Goal: Task Accomplishment & Management: Use online tool/utility

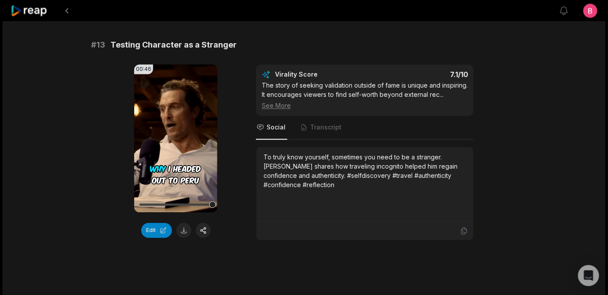
scroll to position [704, 0]
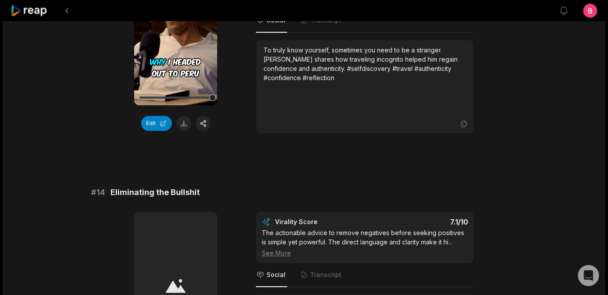
click at [154, 131] on button "Edit" at bounding box center [156, 123] width 31 height 15
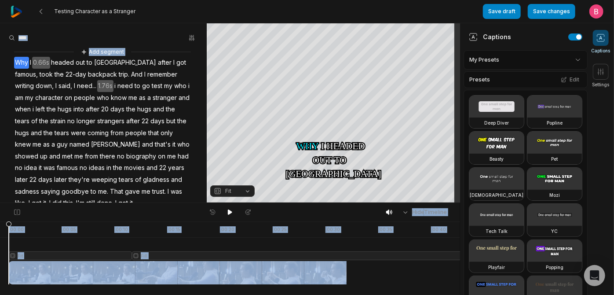
scroll to position [129, 0]
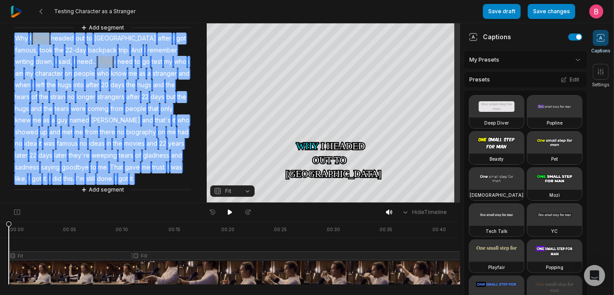
drag, startPoint x: 16, startPoint y: 68, endPoint x: 173, endPoint y: 180, distance: 193.0
click at [173, 180] on div "Add segment Why I 0.66s headed out to Peru after I got famous, took the 22-day …" at bounding box center [103, 109] width 207 height 172
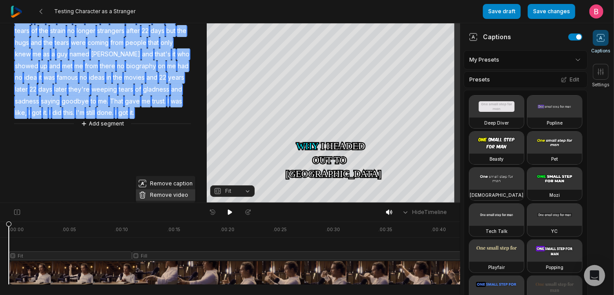
click at [158, 189] on button "Remove video" at bounding box center [165, 194] width 59 height 11
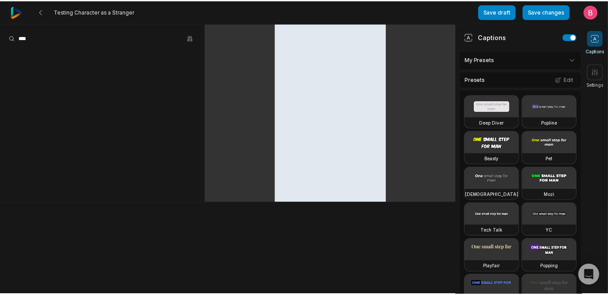
scroll to position [0, 0]
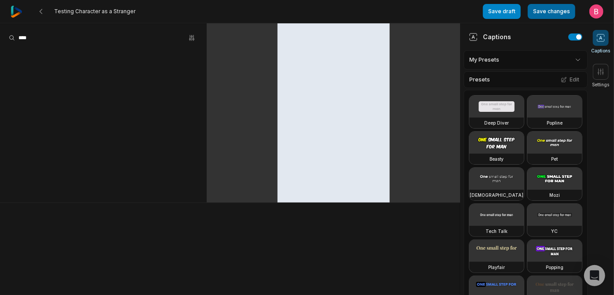
click at [528, 16] on button "Save changes" at bounding box center [552, 11] width 48 height 15
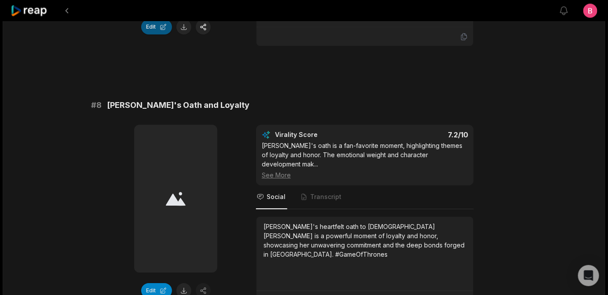
click at [153, 34] on button "Edit" at bounding box center [156, 26] width 31 height 15
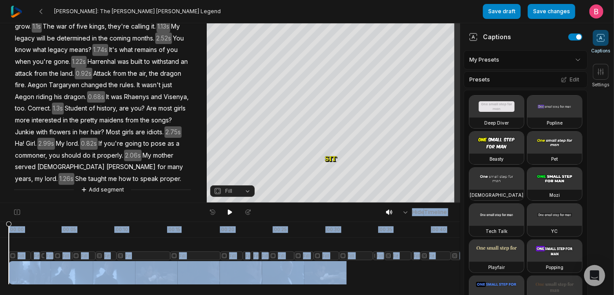
scroll to position [202, 0]
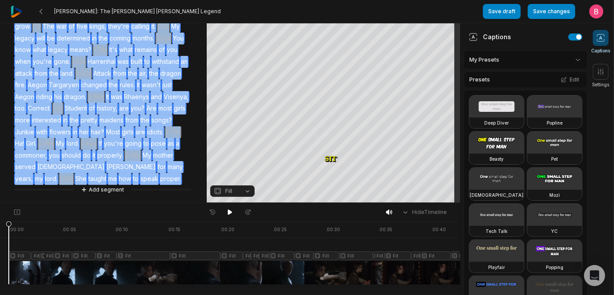
drag, startPoint x: 21, startPoint y: 71, endPoint x: 137, endPoint y: 173, distance: 155.0
click at [137, 173] on div "Add segment Sit. 2.12s You're small for your age. 1.96s I suppose you've been u…" at bounding box center [103, 91] width 207 height 207
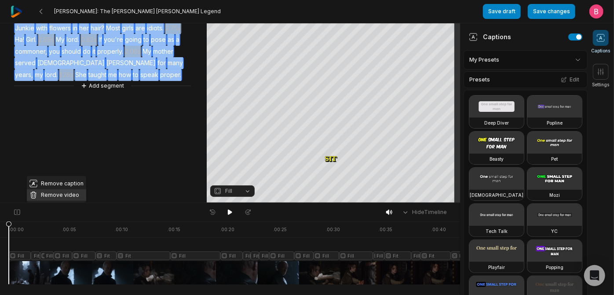
click at [81, 189] on button "Remove video" at bounding box center [56, 194] width 59 height 11
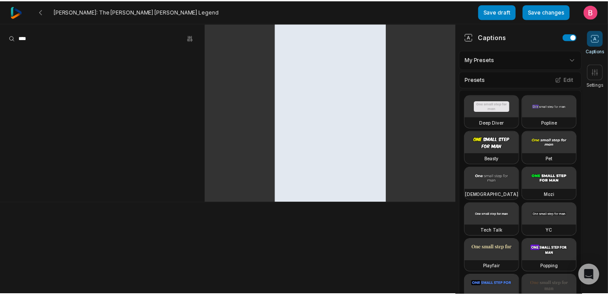
scroll to position [0, 0]
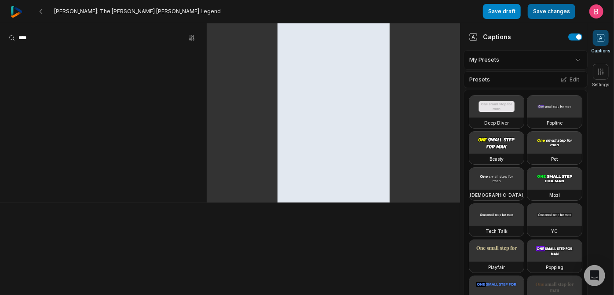
click at [529, 15] on button "Save changes" at bounding box center [552, 11] width 48 height 15
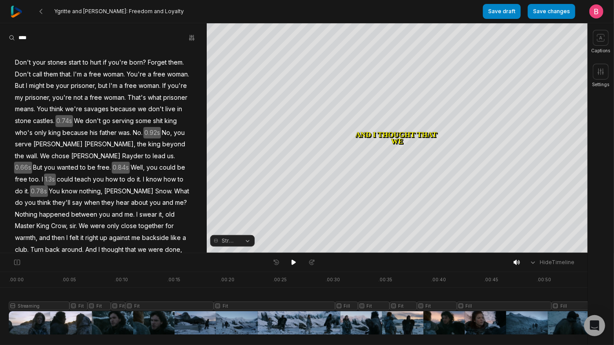
scroll to position [164, 0]
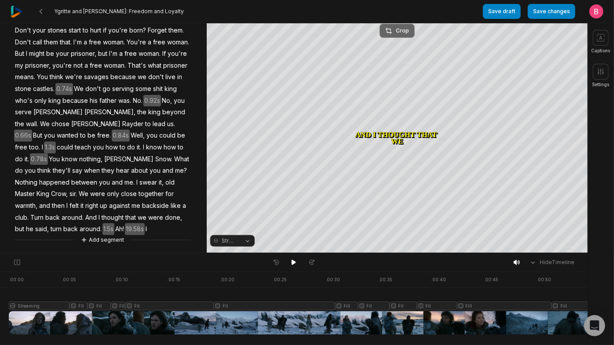
click at [396, 35] on button "Crop" at bounding box center [397, 31] width 35 height 14
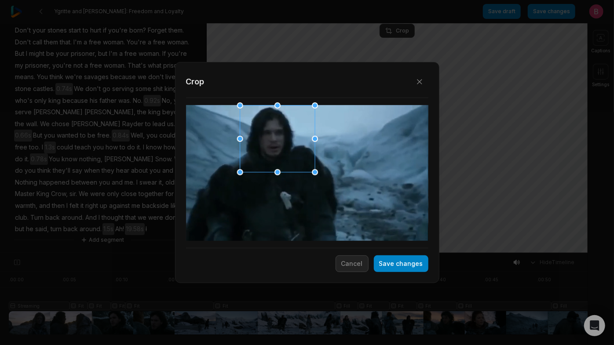
drag, startPoint x: 307, startPoint y: 187, endPoint x: 277, endPoint y: 150, distance: 47.9
click at [277, 150] on div at bounding box center [274, 139] width 75 height 67
drag, startPoint x: 240, startPoint y: 173, endPoint x: 232, endPoint y: 211, distance: 39.2
click at [232, 253] on div "Close Crop Save changes Cancel" at bounding box center [307, 253] width 614 height 0
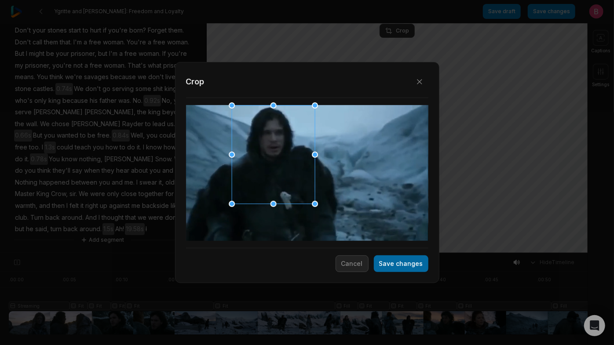
click at [392, 271] on button "Save changes" at bounding box center [401, 264] width 55 height 17
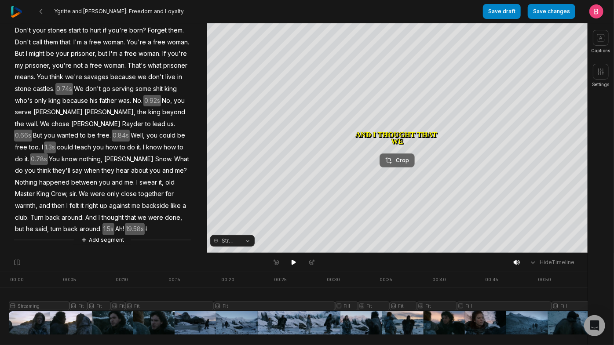
click at [398, 159] on div "Crop" at bounding box center [397, 161] width 24 height 8
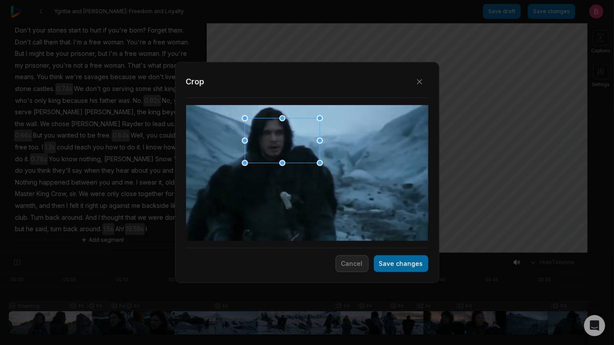
drag, startPoint x: 308, startPoint y: 185, endPoint x: 413, endPoint y: 263, distance: 129.9
click at [279, 152] on div at bounding box center [279, 141] width 75 height 45
click at [404, 269] on button "Save changes" at bounding box center [401, 264] width 55 height 17
click at [374, 265] on button "Save changes" at bounding box center [401, 264] width 55 height 17
click at [384, 266] on button "Save changes" at bounding box center [401, 264] width 55 height 17
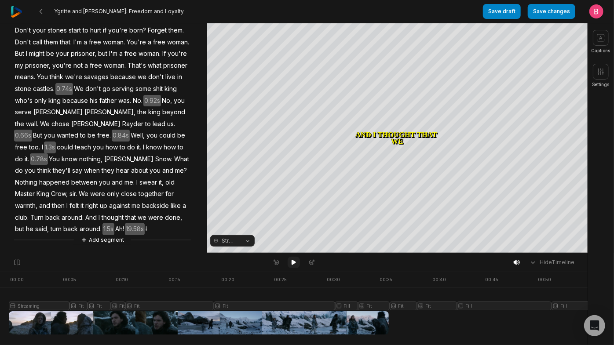
click at [295, 264] on icon at bounding box center [293, 262] width 7 height 7
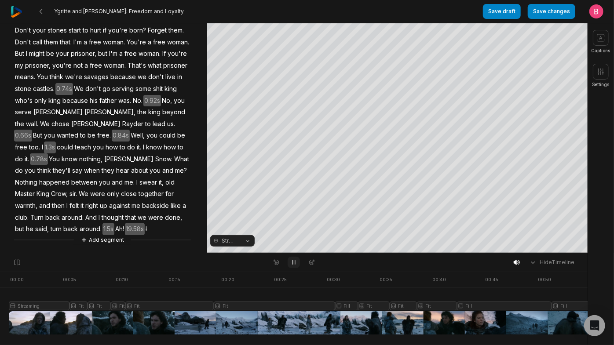
click at [295, 264] on icon at bounding box center [294, 263] width 2 height 4
click at [295, 265] on icon at bounding box center [294, 262] width 4 height 5
click at [295, 265] on icon at bounding box center [294, 263] width 2 height 4
click at [44, 212] on span "Turn" at bounding box center [36, 218] width 15 height 12
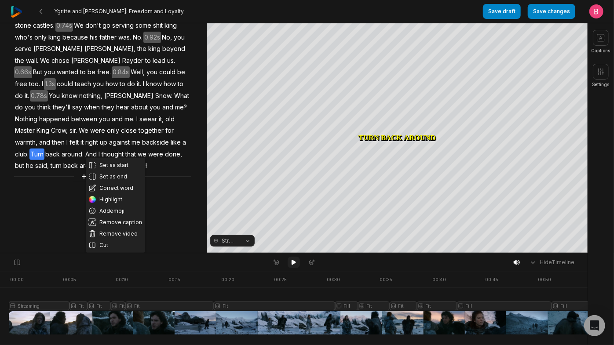
click at [294, 266] on icon at bounding box center [293, 262] width 7 height 7
click at [292, 264] on icon at bounding box center [294, 262] width 4 height 5
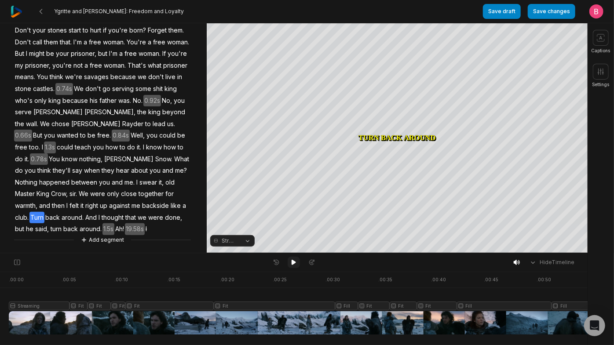
click at [293, 264] on icon at bounding box center [294, 262] width 4 height 5
click at [293, 264] on icon at bounding box center [293, 262] width 7 height 7
click at [50, 226] on span "turn" at bounding box center [56, 230] width 13 height 12
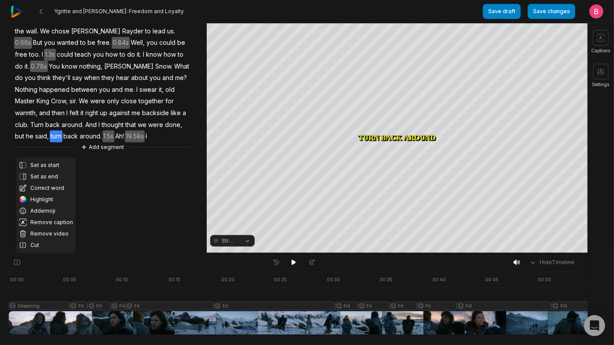
click at [25, 143] on span "but" at bounding box center [19, 137] width 11 height 12
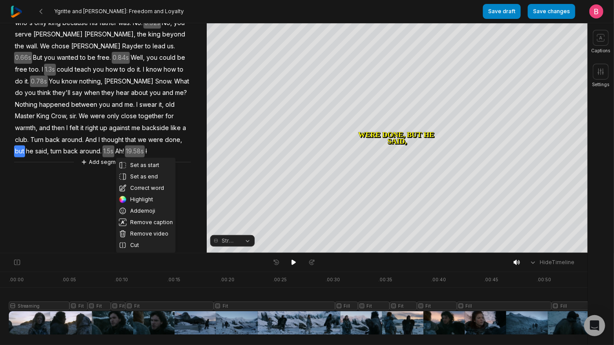
click at [84, 146] on span "And" at bounding box center [90, 140] width 13 height 12
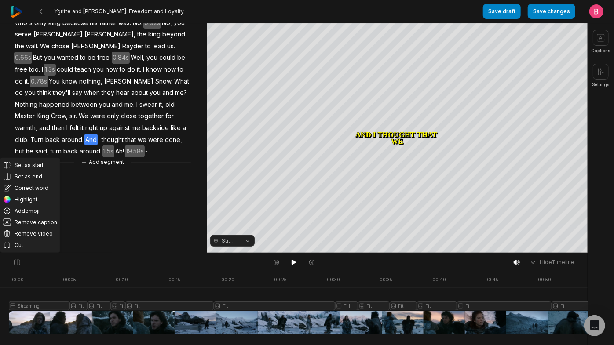
click at [246, 246] on button "Streaming" at bounding box center [232, 240] width 44 height 11
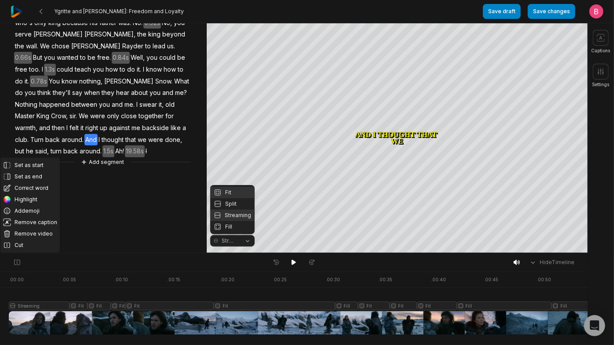
click at [231, 187] on div "Fit" at bounding box center [232, 192] width 44 height 11
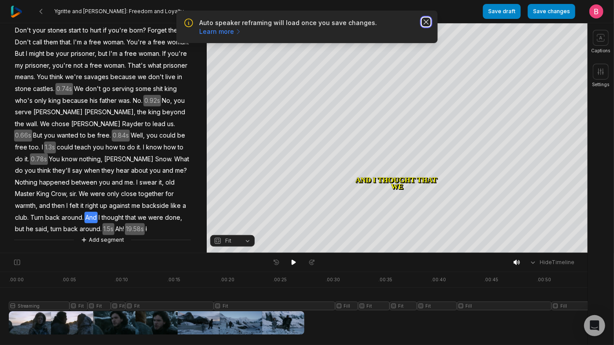
click at [425, 22] on icon "button" at bounding box center [426, 22] width 9 height 9
click at [424, 24] on icon "button" at bounding box center [426, 22] width 4 height 4
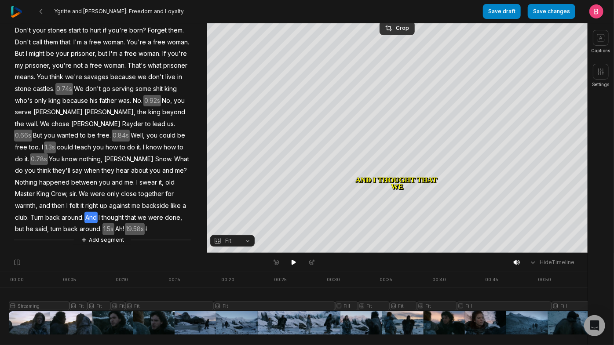
click at [402, 22] on div "Ygritte and Jon: Freedom and Loyalty" at bounding box center [247, 11] width 473 height 23
click at [402, 26] on div "Crop" at bounding box center [397, 28] width 24 height 8
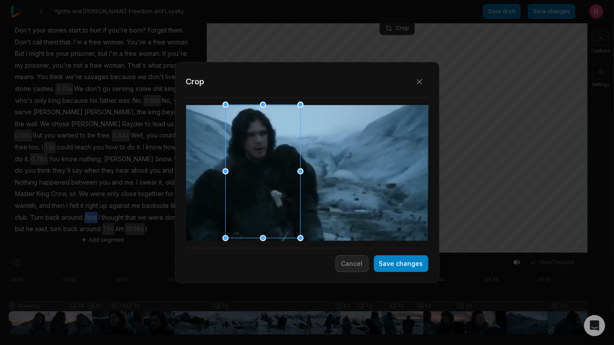
drag, startPoint x: 331, startPoint y: 180, endPoint x: 287, endPoint y: 181, distance: 43.6
click at [287, 181] on div at bounding box center [260, 172] width 75 height 134
click at [386, 265] on button "Save changes" at bounding box center [401, 264] width 55 height 17
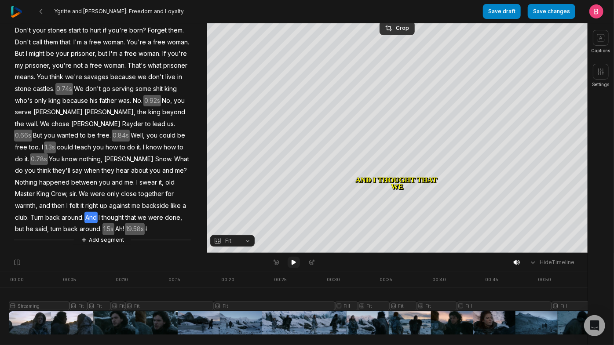
click at [296, 266] on icon at bounding box center [293, 262] width 7 height 7
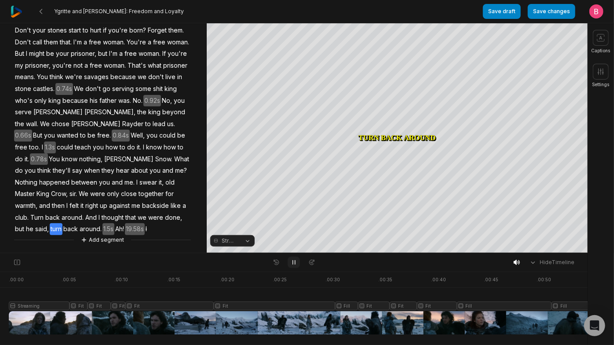
click at [292, 261] on icon at bounding box center [293, 262] width 7 height 7
click at [292, 262] on icon at bounding box center [293, 262] width 7 height 7
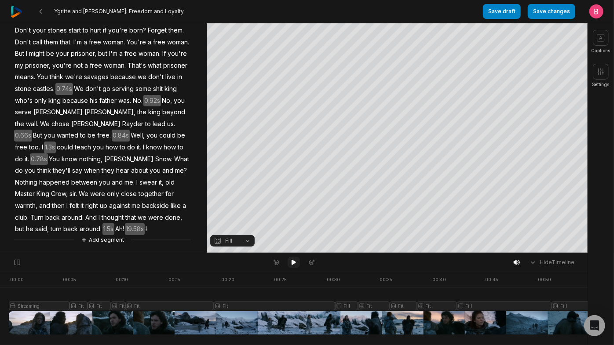
click at [292, 262] on icon at bounding box center [293, 262] width 7 height 7
click at [44, 212] on span "Turn" at bounding box center [36, 218] width 15 height 12
click at [84, 213] on span "And" at bounding box center [90, 218] width 13 height 12
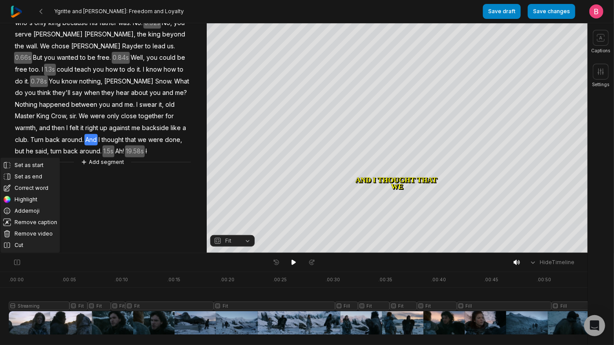
click at [84, 146] on span "around." at bounding box center [73, 140] width 24 height 12
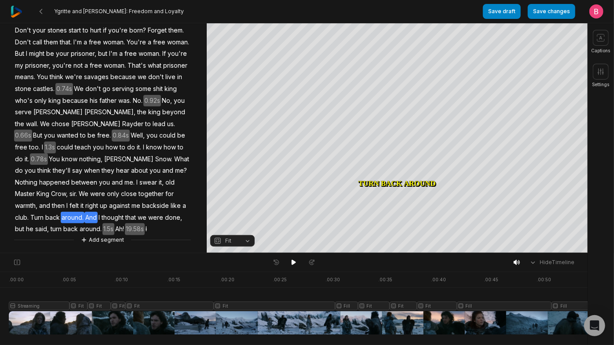
click at [84, 214] on span "And" at bounding box center [90, 218] width 13 height 12
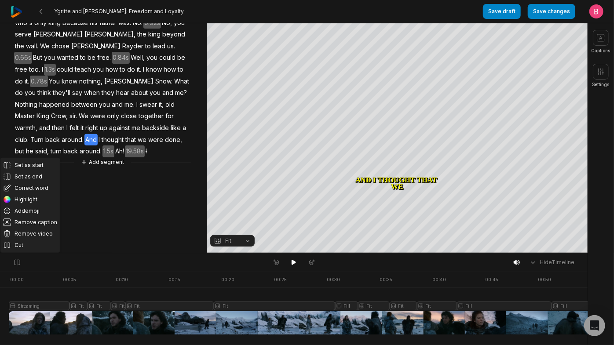
click at [137, 146] on span "we" at bounding box center [142, 140] width 11 height 12
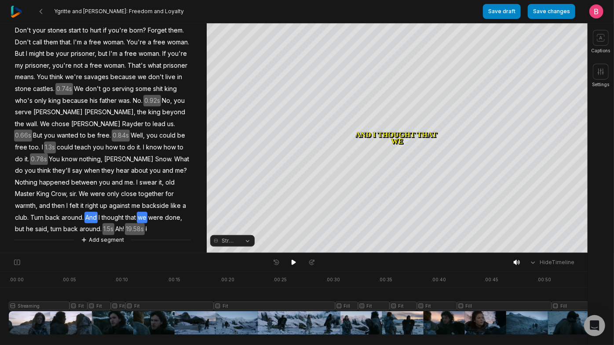
click at [84, 212] on span "And" at bounding box center [90, 218] width 13 height 12
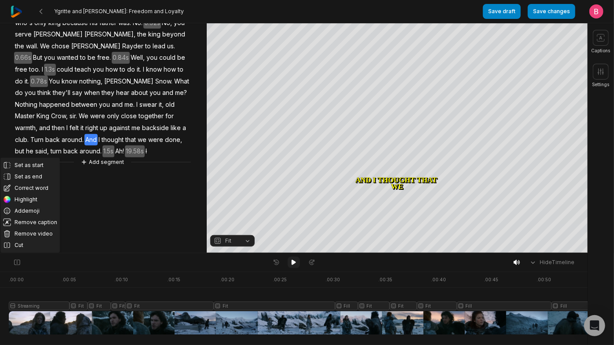
click at [289, 265] on button at bounding box center [294, 262] width 12 height 11
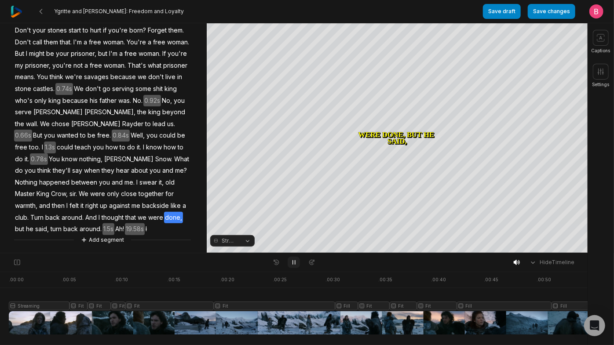
click at [296, 266] on icon at bounding box center [293, 262] width 7 height 7
click at [125, 212] on span "that" at bounding box center [131, 218] width 12 height 12
click at [164, 212] on span "done," at bounding box center [173, 218] width 19 height 12
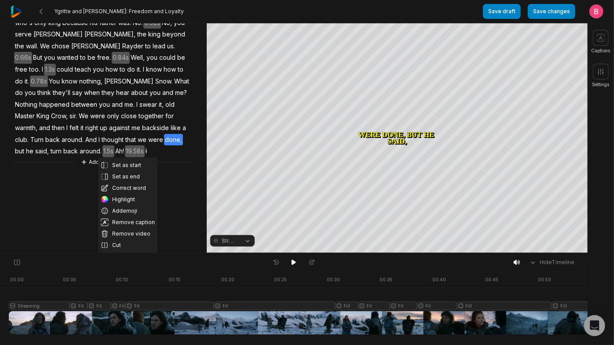
click at [137, 146] on span "we" at bounding box center [142, 140] width 11 height 12
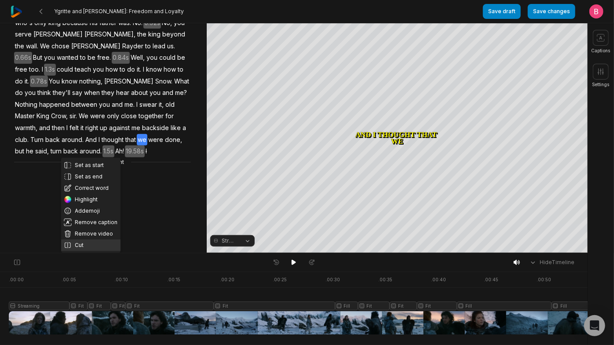
click at [88, 240] on button "Cut" at bounding box center [90, 245] width 59 height 11
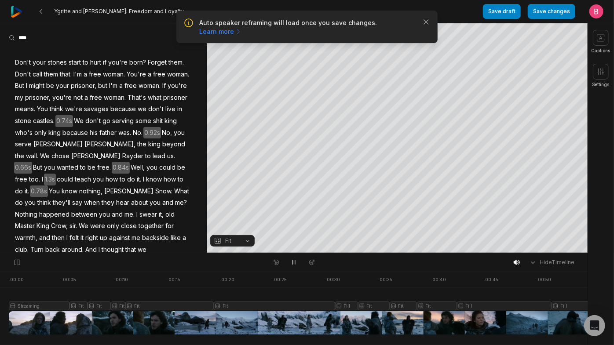
scroll to position [191, 0]
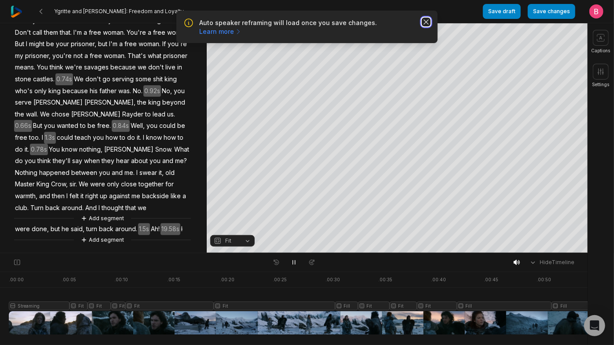
click at [424, 26] on icon "button" at bounding box center [426, 22] width 9 height 9
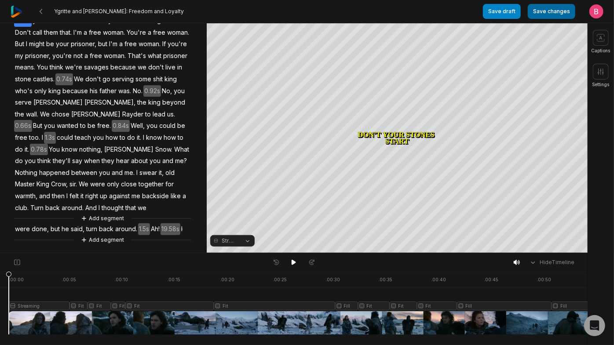
click at [545, 14] on button "Save changes" at bounding box center [552, 11] width 48 height 15
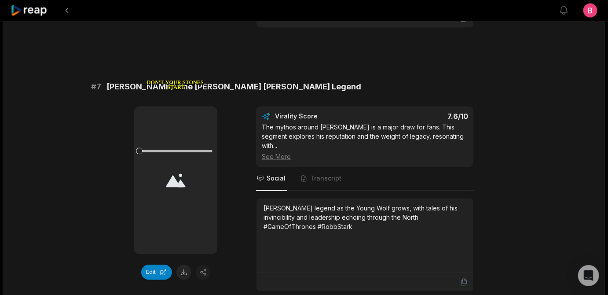
scroll to position [1493, 0]
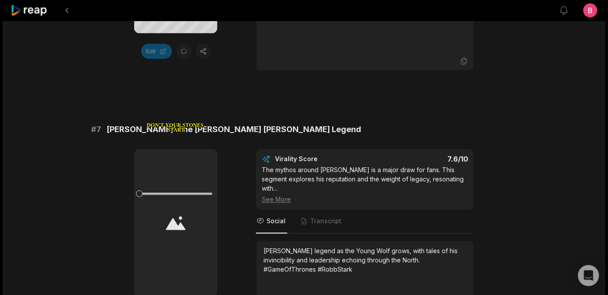
scroll to position [1541, 0]
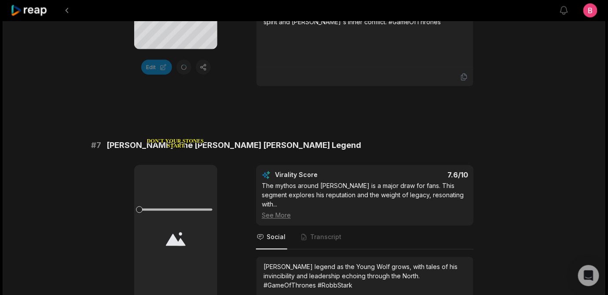
drag, startPoint x: 110, startPoint y: 49, endPoint x: 142, endPoint y: 49, distance: 31.2
